Goal: Task Accomplishment & Management: Manage account settings

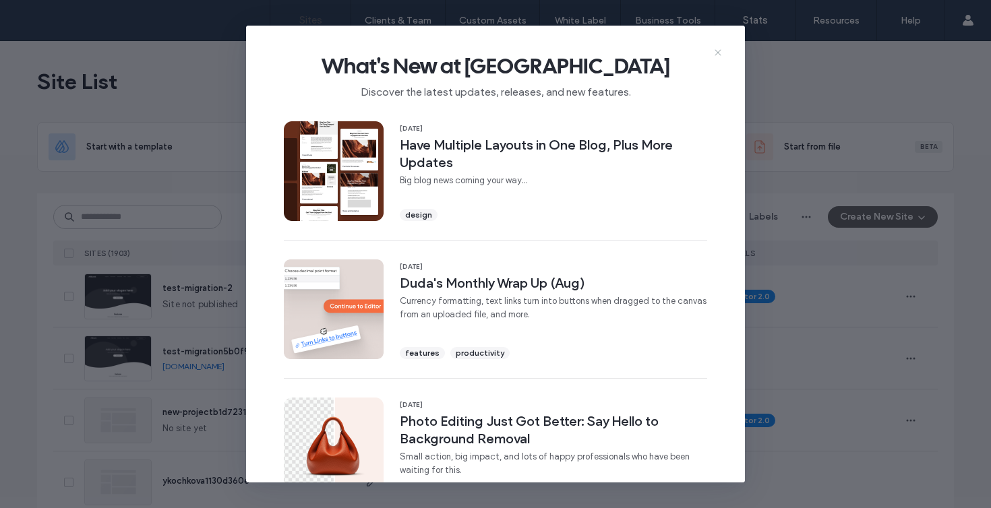
click at [718, 48] on icon at bounding box center [718, 52] width 11 height 11
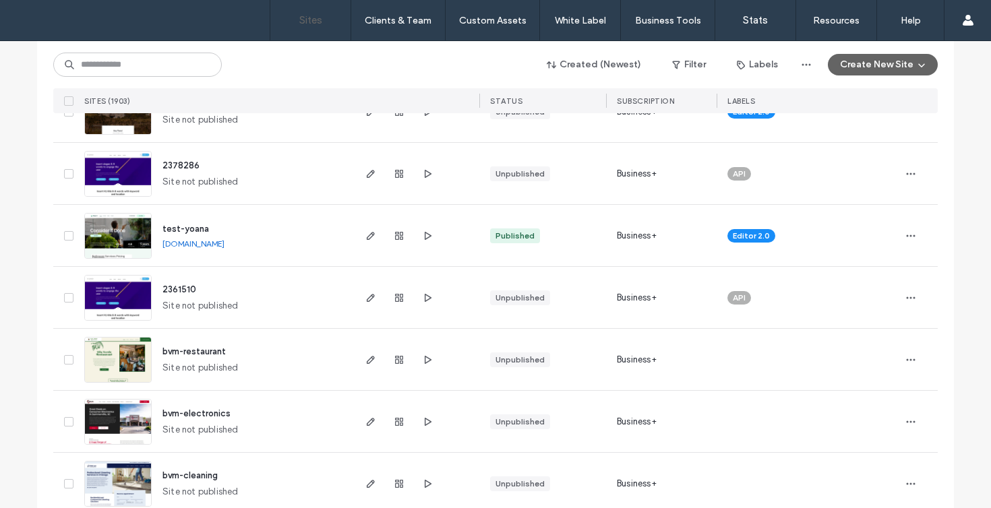
scroll to position [808, 0]
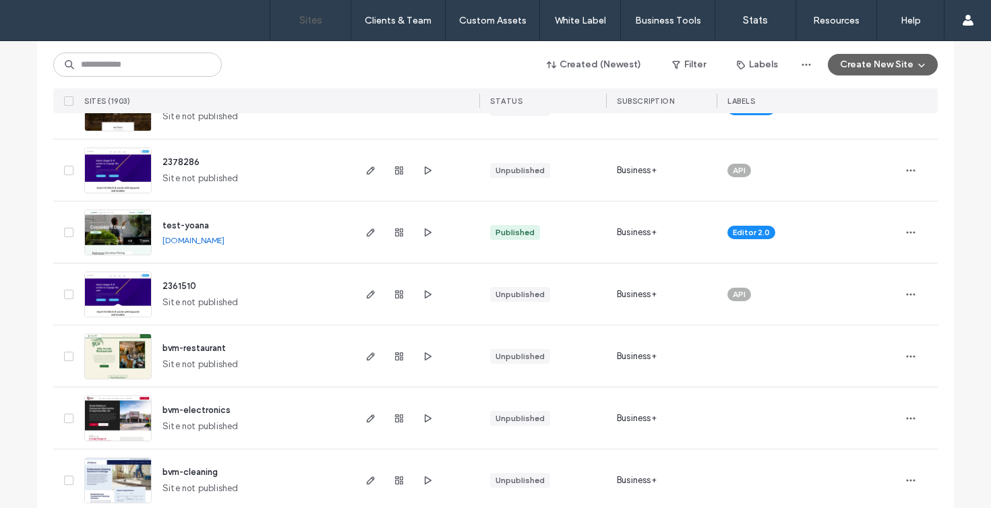
click at [224, 242] on link "[DOMAIN_NAME]" at bounding box center [193, 240] width 62 height 10
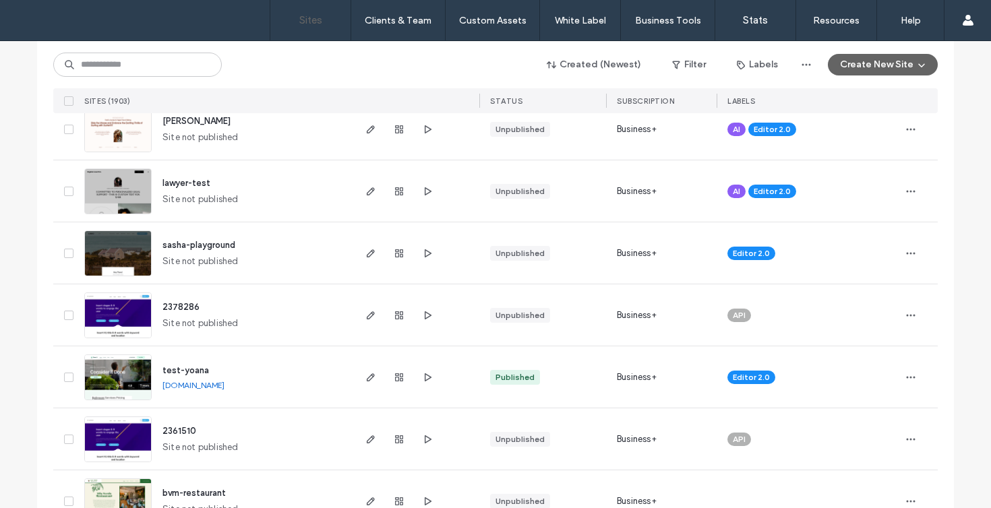
scroll to position [665, 0]
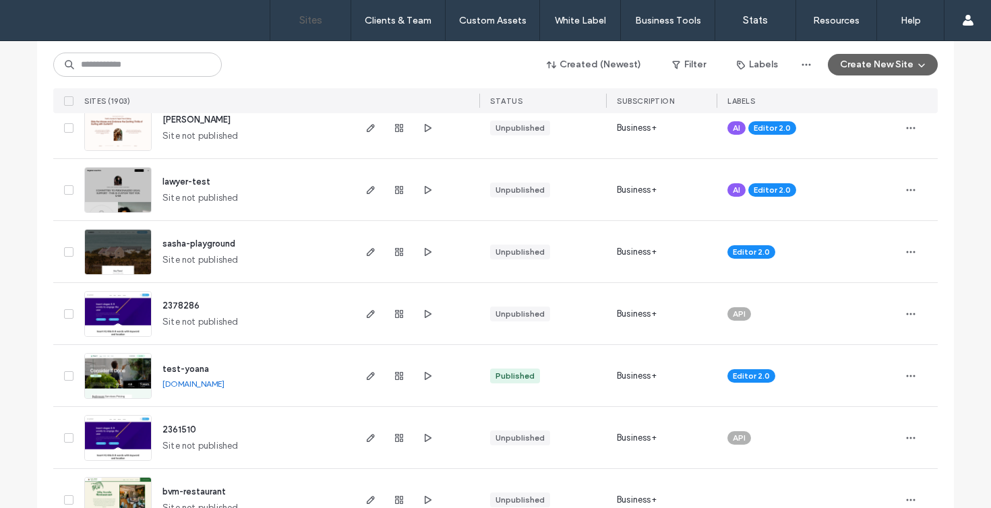
click at [112, 375] on img at bounding box center [118, 400] width 66 height 92
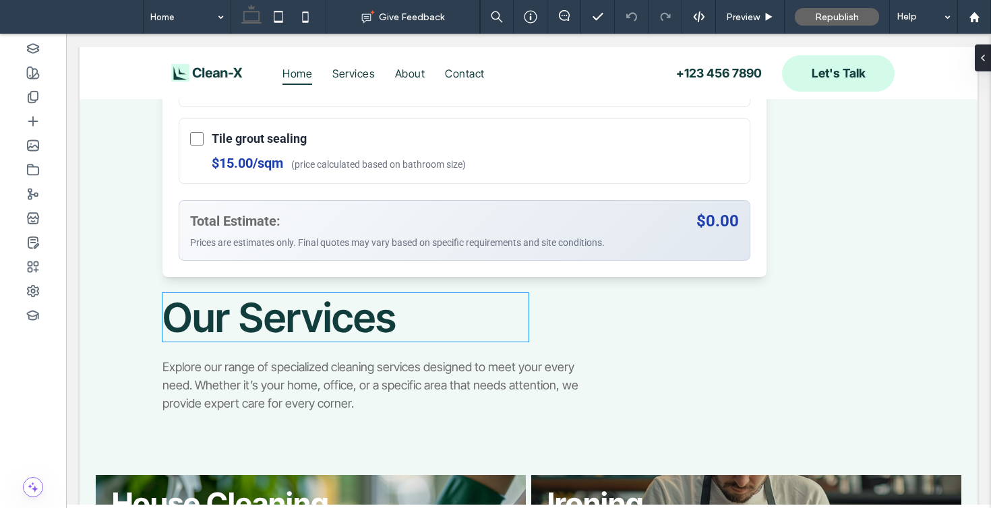
scroll to position [1118, 0]
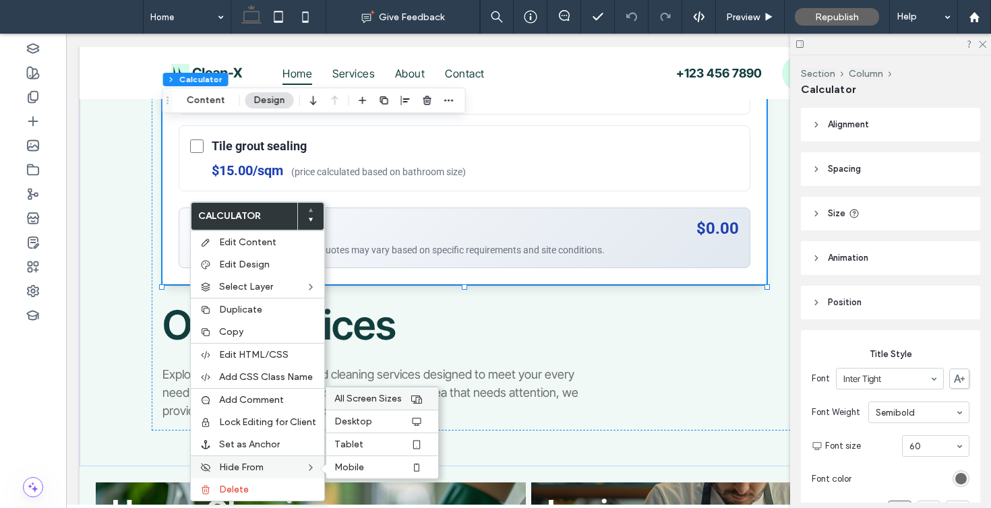
click at [368, 394] on span "All Screen Sizes" at bounding box center [367, 398] width 67 height 11
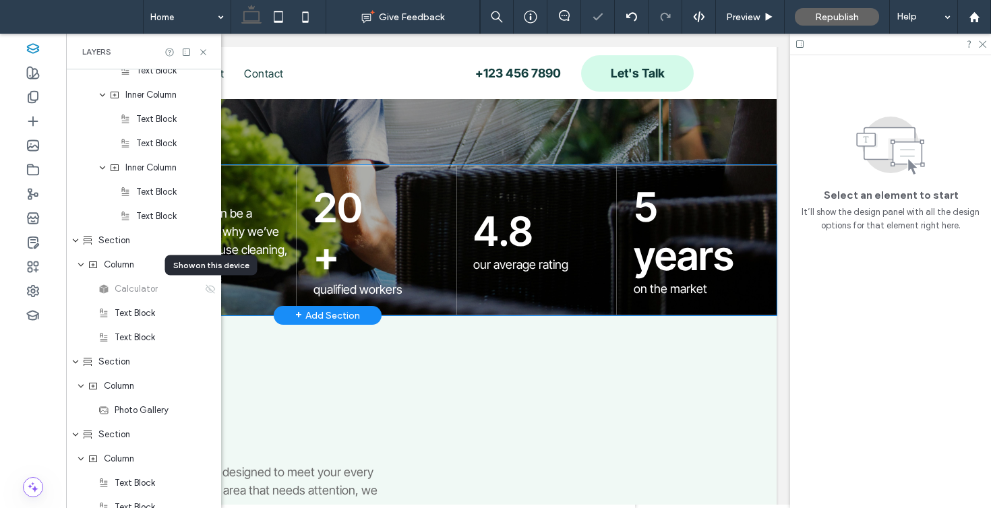
scroll to position [0, 0]
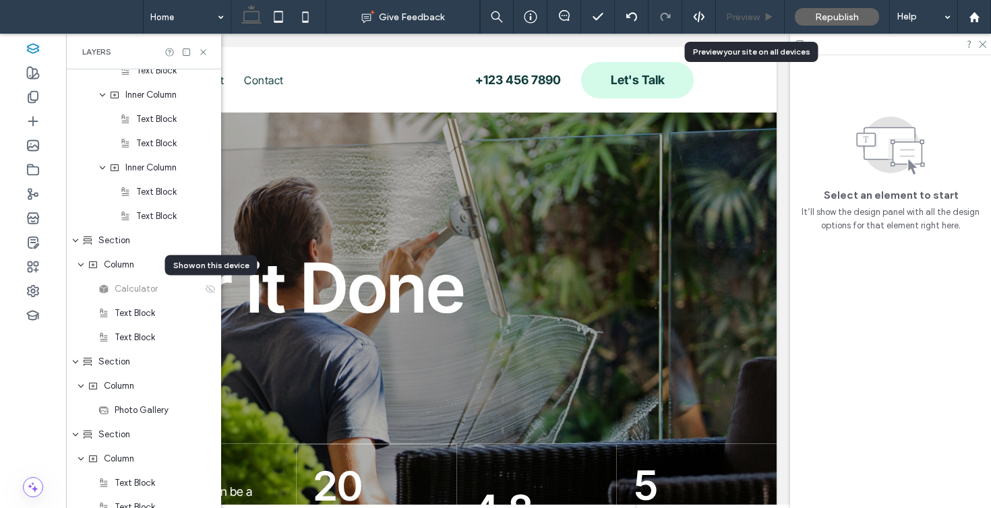
click at [750, 23] on div "Preview" at bounding box center [750, 17] width 69 height 34
click at [739, 26] on div "Preview" at bounding box center [750, 17] width 69 height 34
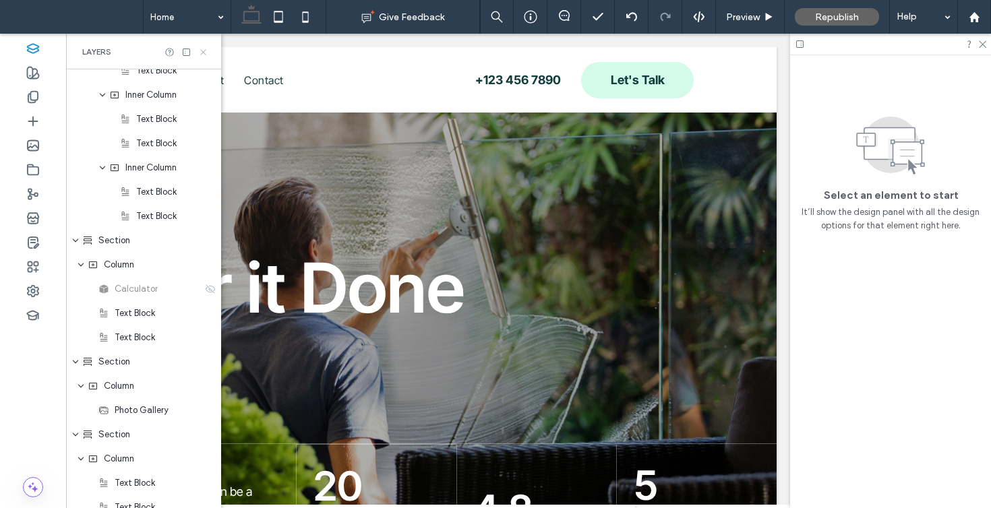
click at [202, 56] on icon at bounding box center [203, 52] width 10 height 10
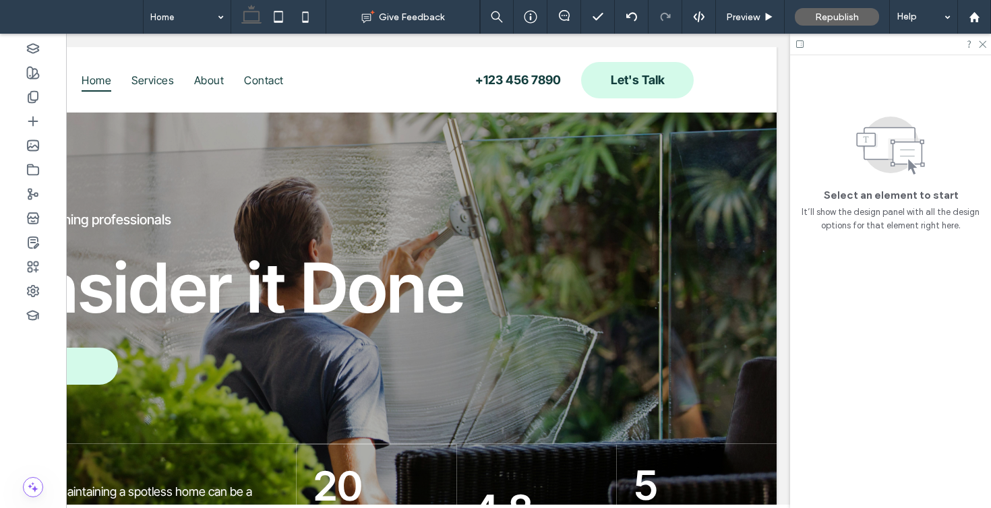
scroll to position [0, 201]
click at [733, 17] on span "Preview" at bounding box center [743, 16] width 34 height 11
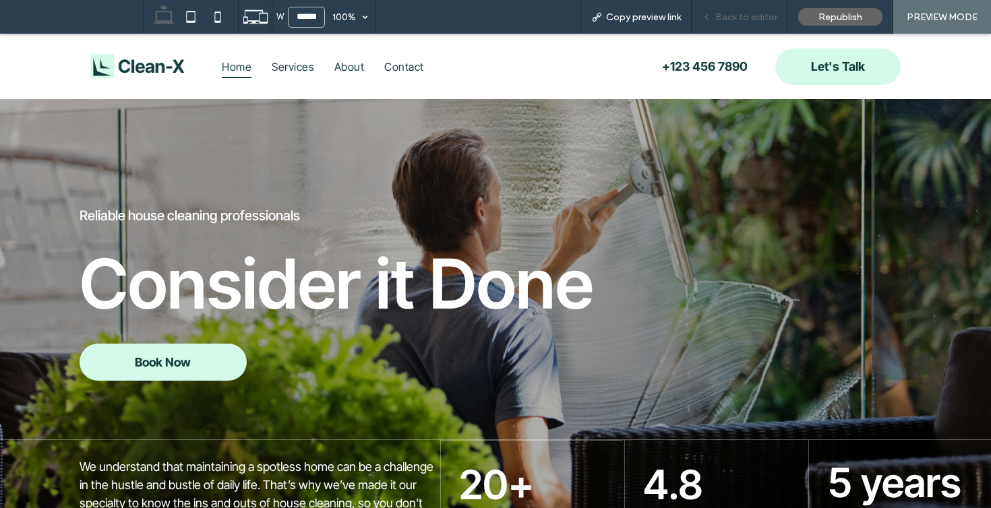
click at [732, 11] on span "Back to editor" at bounding box center [746, 16] width 62 height 11
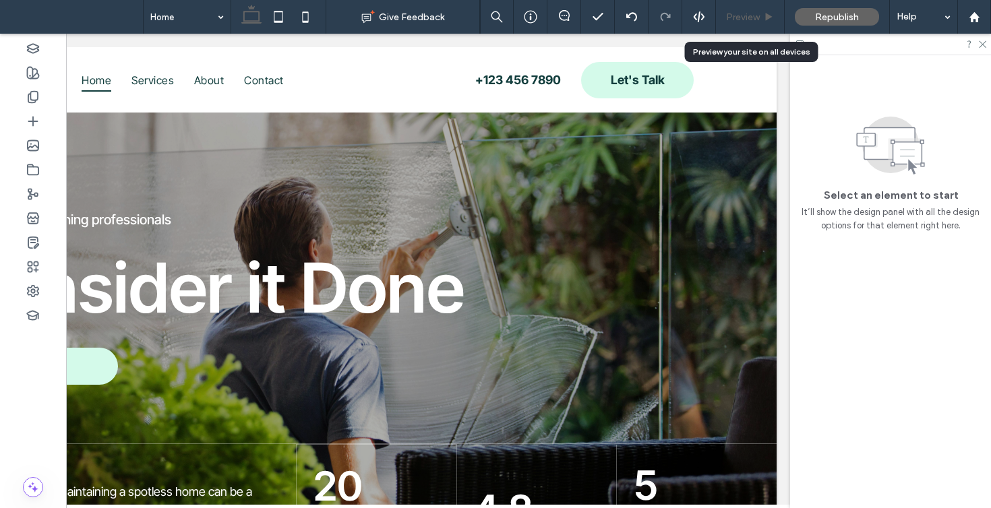
click at [731, 11] on span "Preview" at bounding box center [743, 16] width 34 height 11
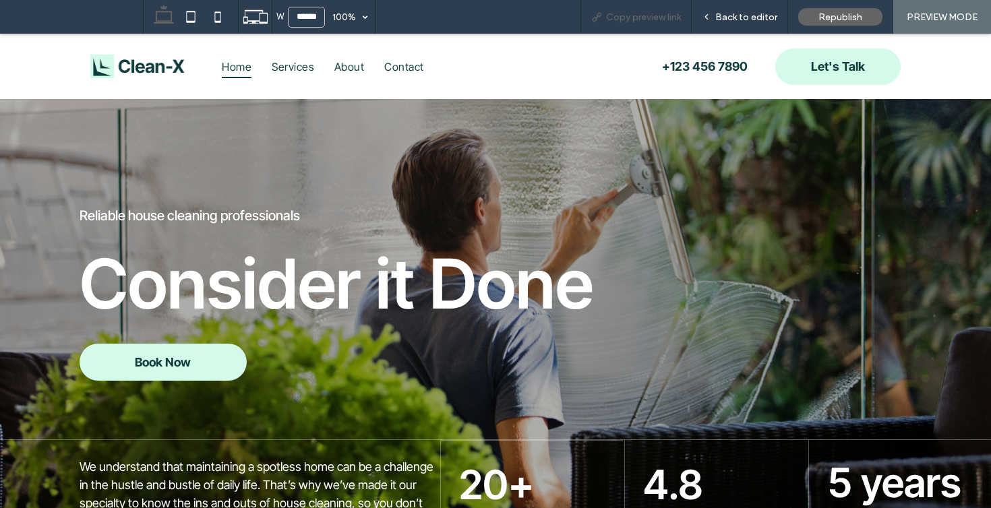
click at [619, 13] on span "Copy preview link" at bounding box center [643, 16] width 75 height 11
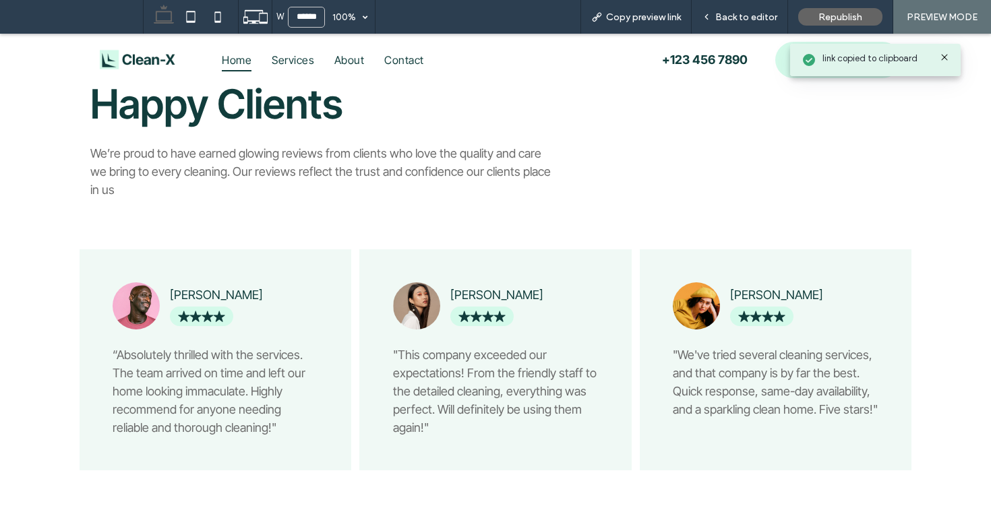
scroll to position [2067, 0]
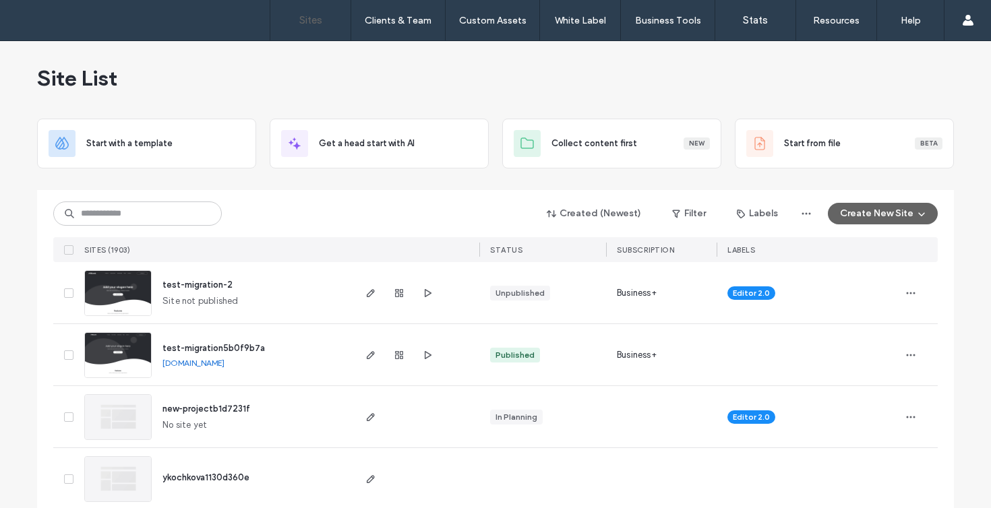
scroll to position [759, 0]
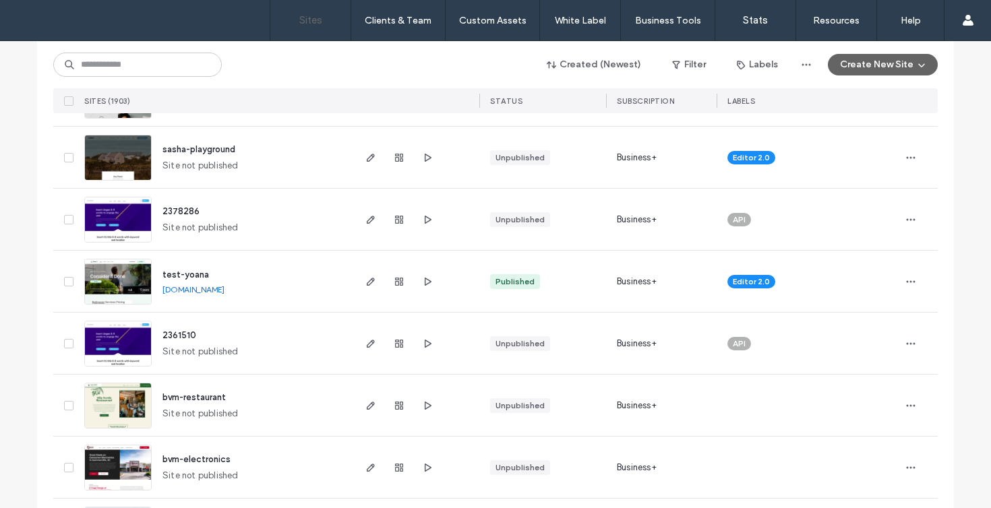
click at [109, 282] on img at bounding box center [118, 306] width 66 height 92
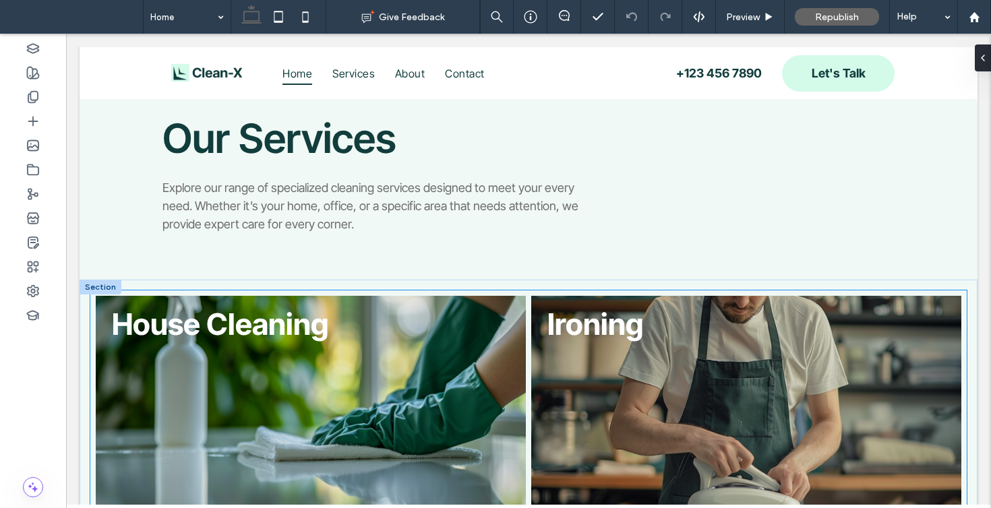
scroll to position [540, 0]
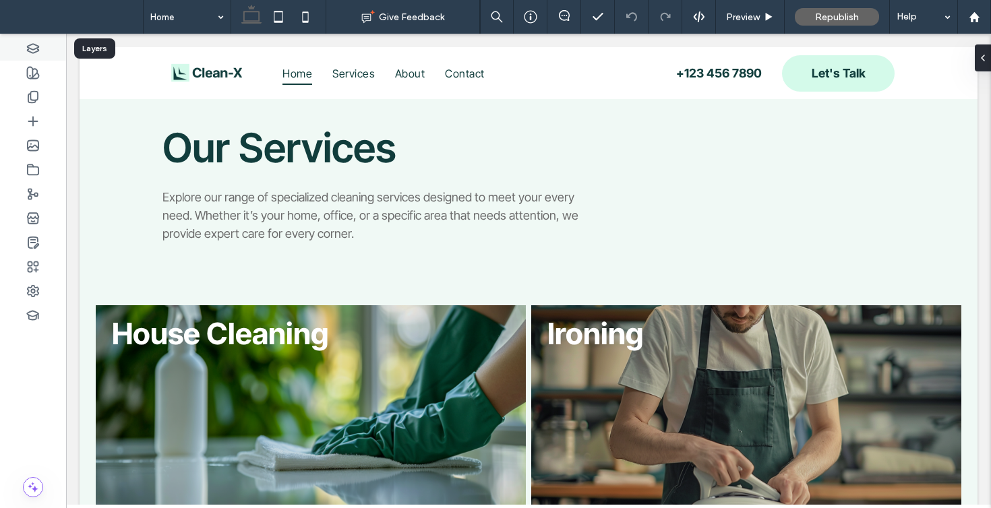
click at [36, 51] on use at bounding box center [33, 48] width 11 height 9
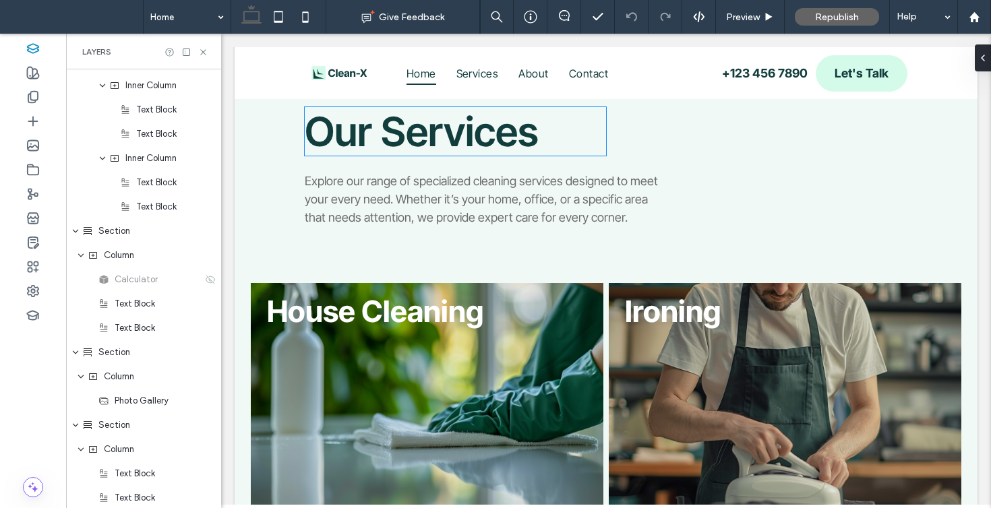
scroll to position [555, 0]
click at [169, 280] on div "Calculator" at bounding box center [150, 278] width 104 height 13
click at [212, 280] on use at bounding box center [210, 278] width 9 height 9
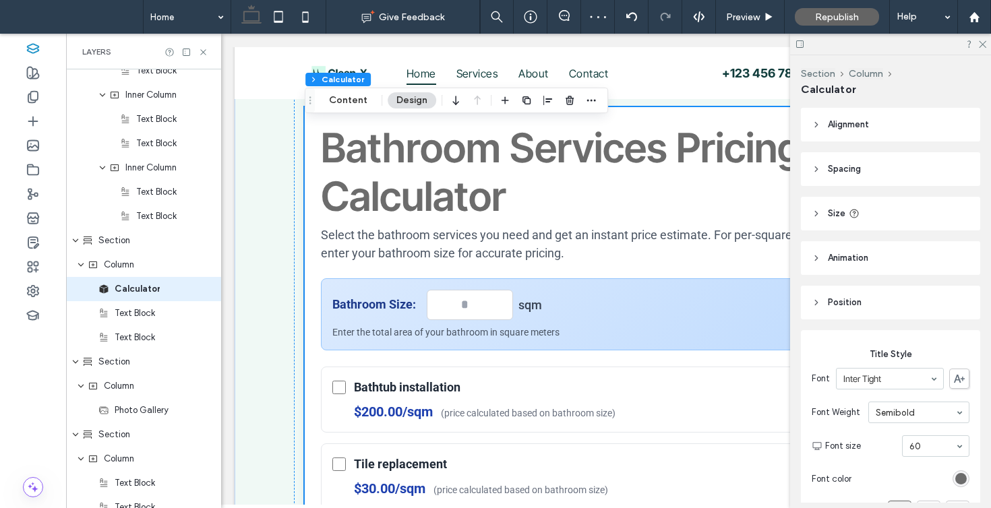
scroll to position [520, 0]
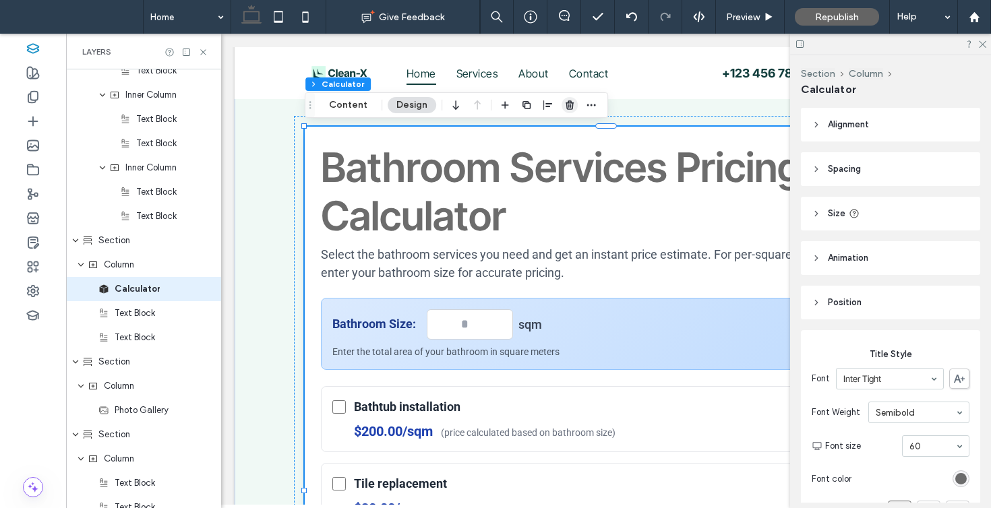
click at [564, 103] on icon "button" at bounding box center [569, 105] width 11 height 11
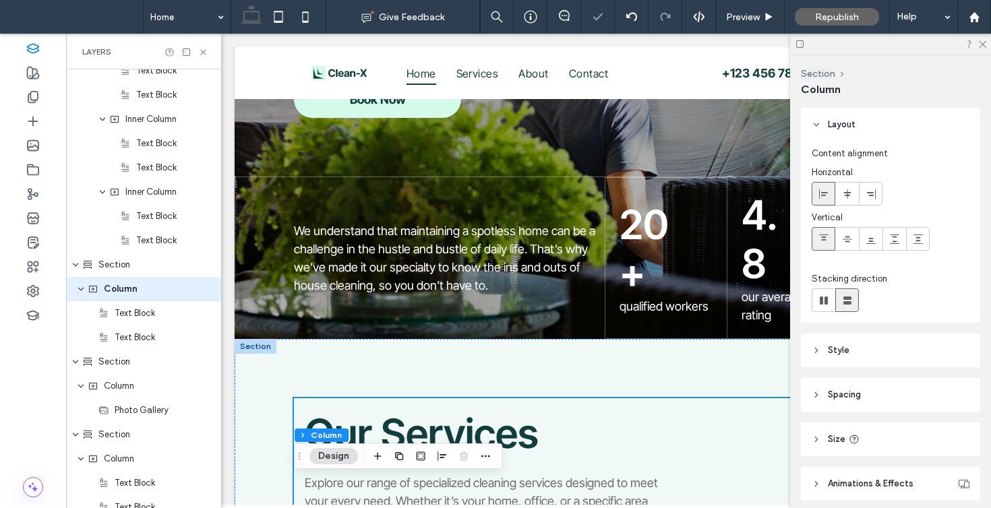
scroll to position [142, 0]
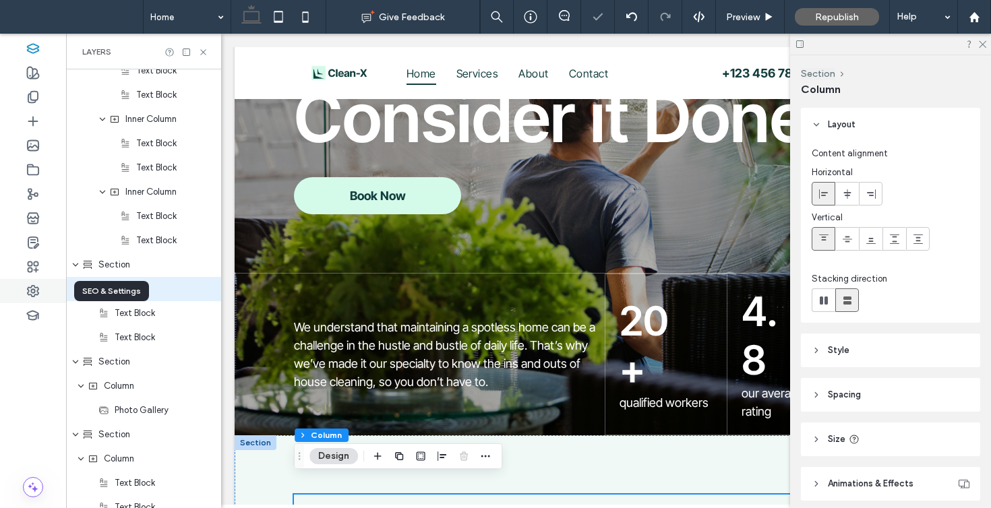
click at [25, 289] on div at bounding box center [33, 291] width 66 height 24
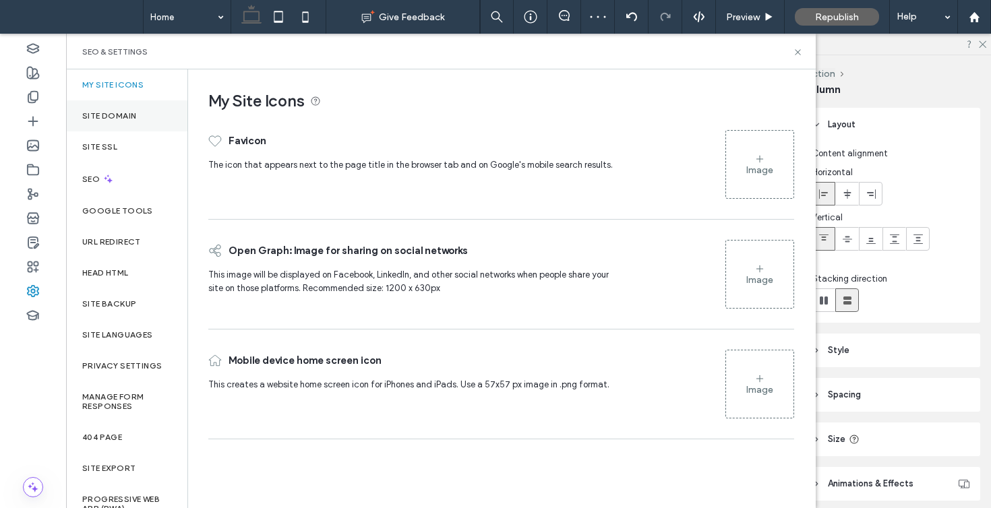
click at [111, 116] on label "Site Domain" at bounding box center [109, 115] width 54 height 9
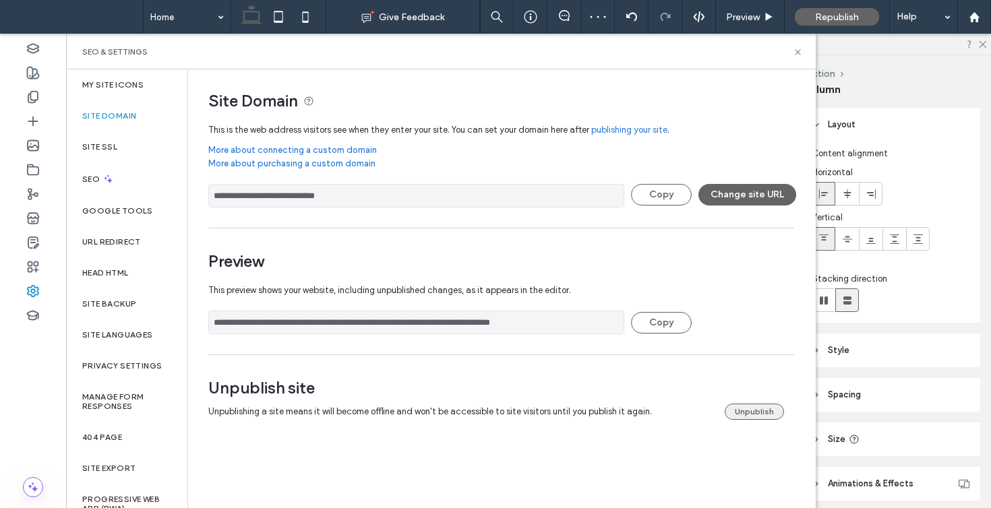
click at [765, 413] on button "Unpublish" at bounding box center [754, 412] width 59 height 16
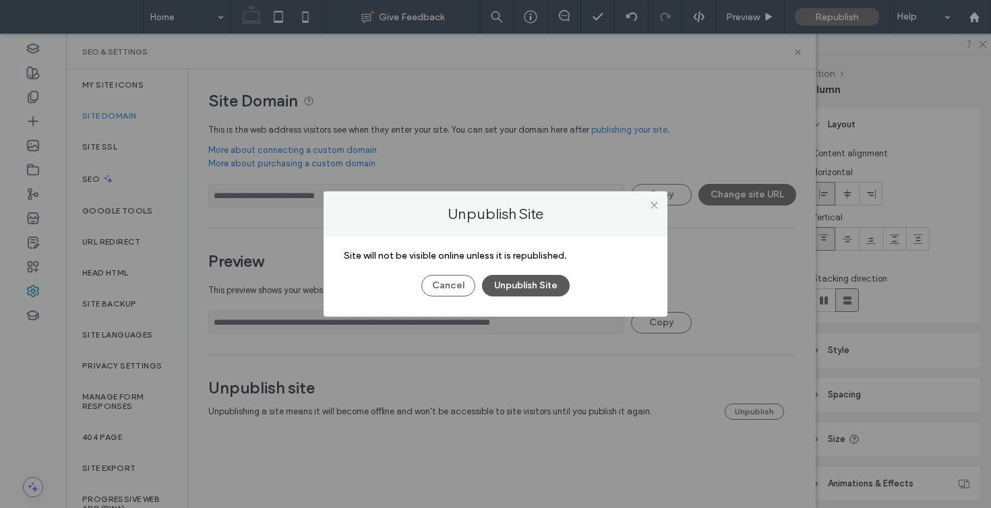
click at [539, 282] on button "Unpublish Site" at bounding box center [526, 286] width 88 height 22
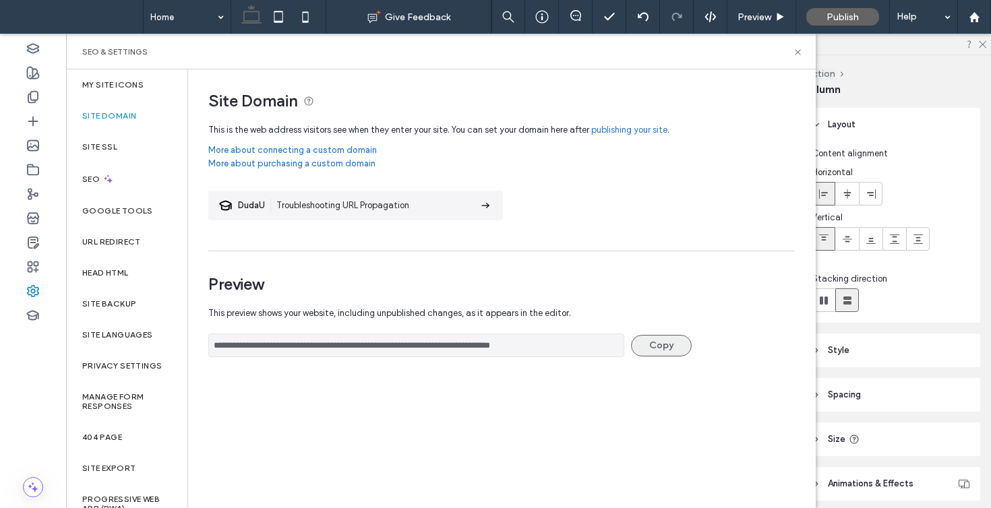
click at [661, 349] on button "Copy" at bounding box center [661, 346] width 61 height 22
drag, startPoint x: 492, startPoint y: 343, endPoint x: 173, endPoint y: 342, distance: 318.8
click at [173, 342] on div "**********" at bounding box center [441, 288] width 750 height 439
